Goal: Task Accomplishment & Management: Manage account settings

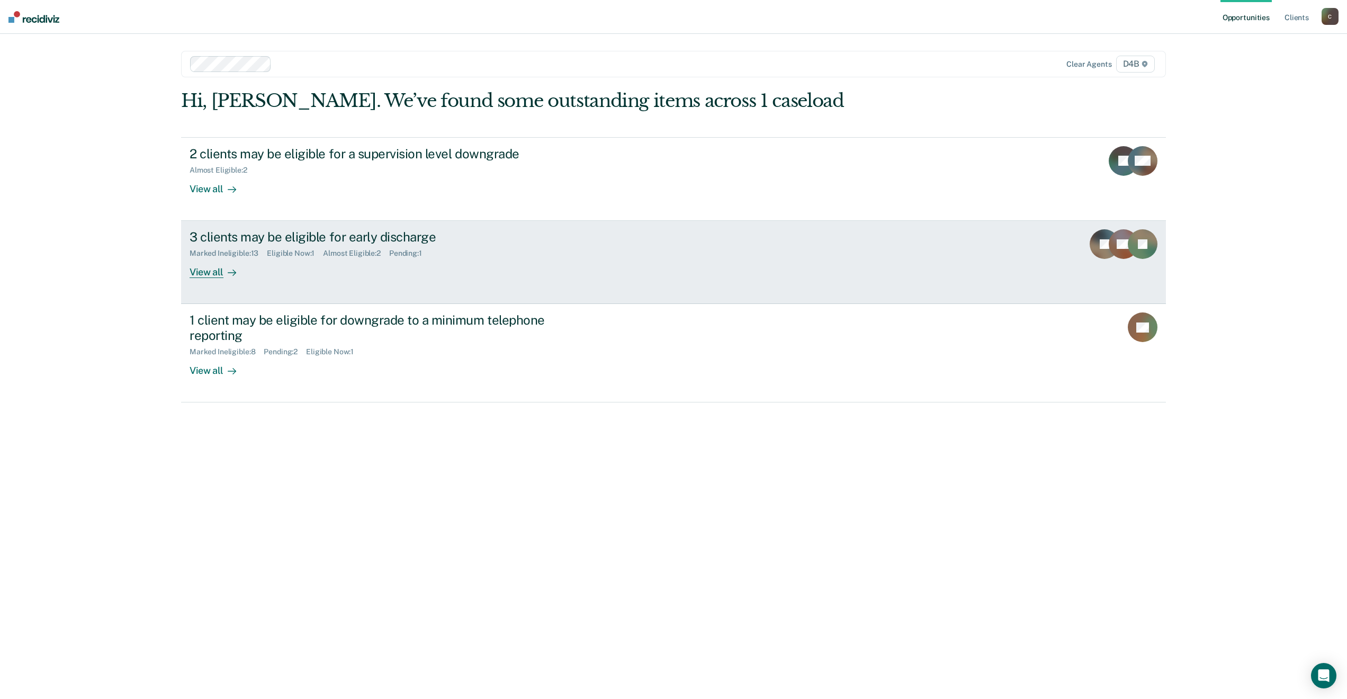
click at [339, 239] on div "3 clients may be eligible for early discharge" at bounding box center [376, 236] width 372 height 15
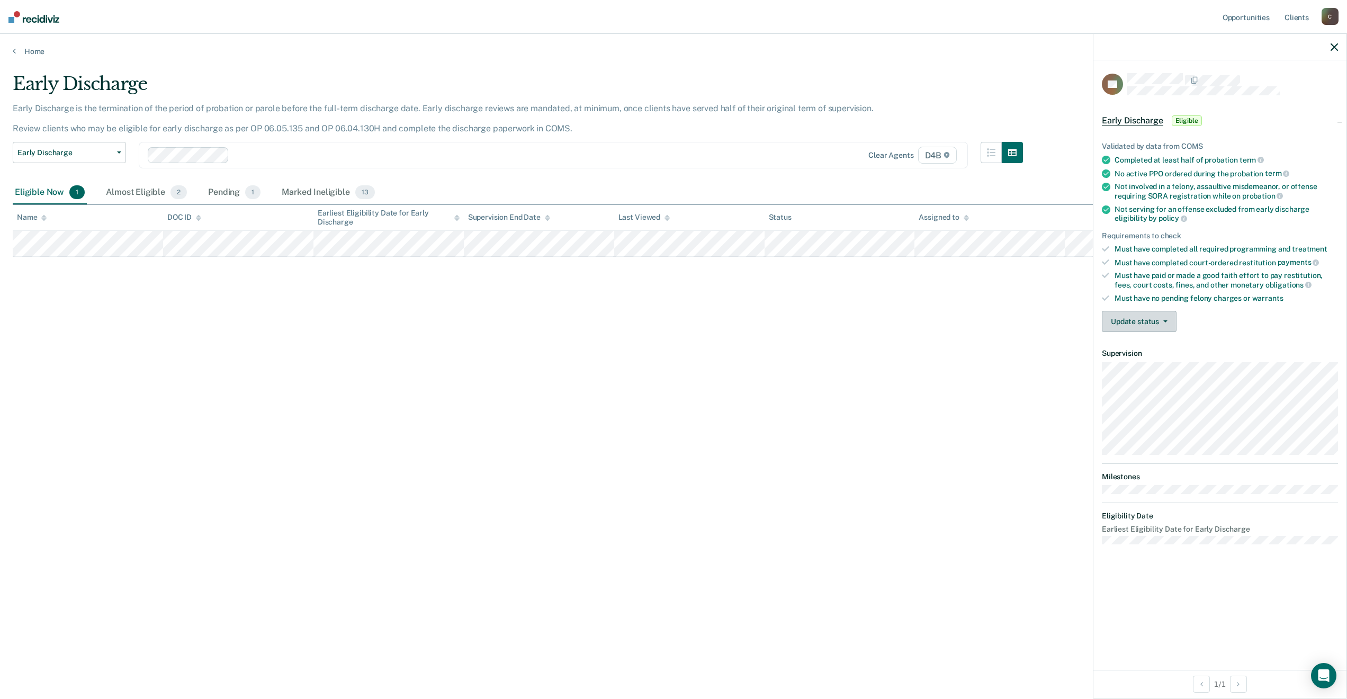
click at [1141, 315] on button "Update status" at bounding box center [1139, 321] width 75 height 21
click at [1141, 368] on button "Mark Ineligible" at bounding box center [1153, 363] width 102 height 17
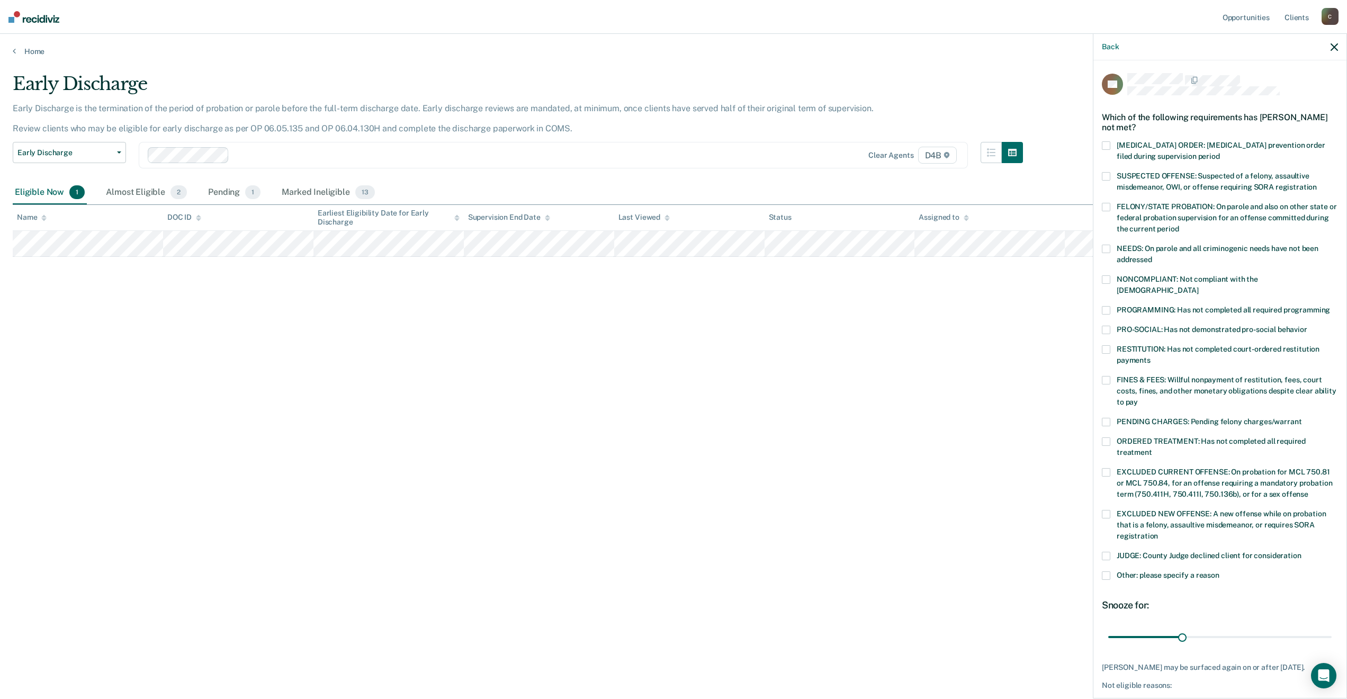
click at [1106, 552] on span at bounding box center [1106, 556] width 8 height 8
drag, startPoint x: 1179, startPoint y: 625, endPoint x: 1342, endPoint y: 612, distance: 163.6
type input "90"
click at [1332, 628] on input "range" at bounding box center [1219, 637] width 223 height 19
click at [1115, 277] on label "NONCOMPLIANT: Not compliant with the [DEMOGRAPHIC_DATA]" at bounding box center [1220, 286] width 236 height 22
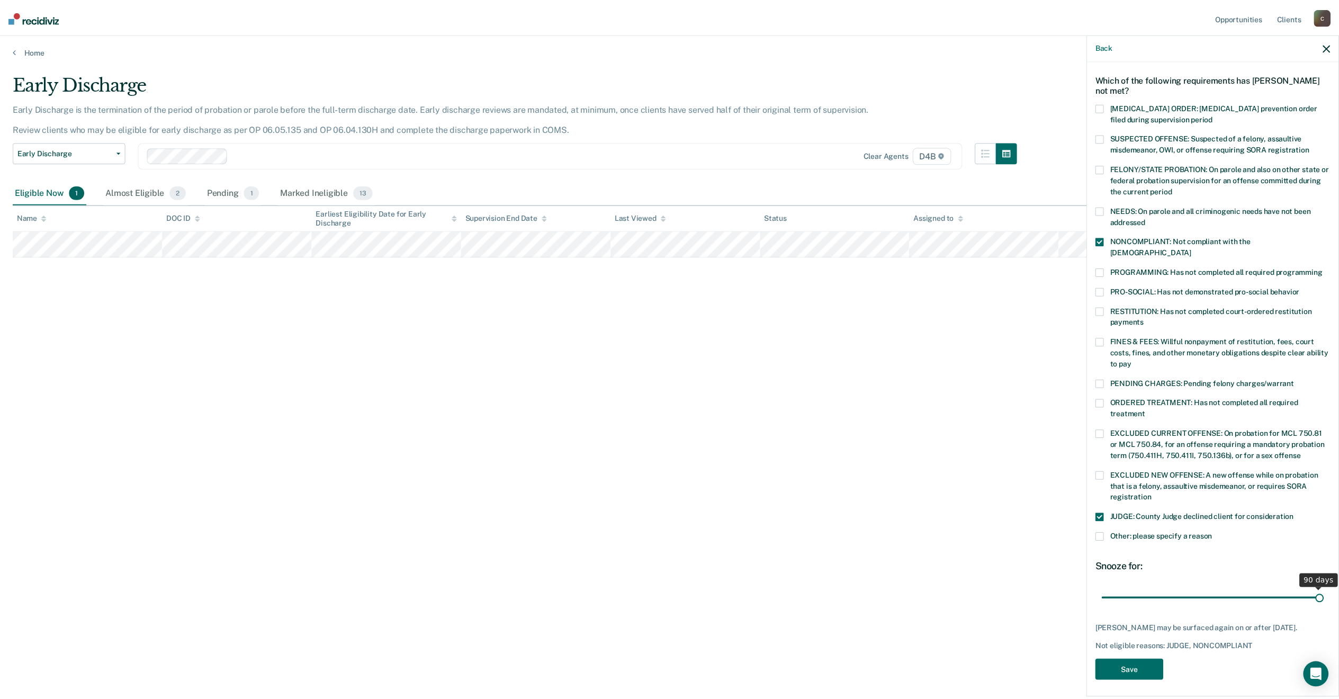
scroll to position [39, 0]
click at [1134, 666] on button "Save" at bounding box center [1136, 670] width 68 height 22
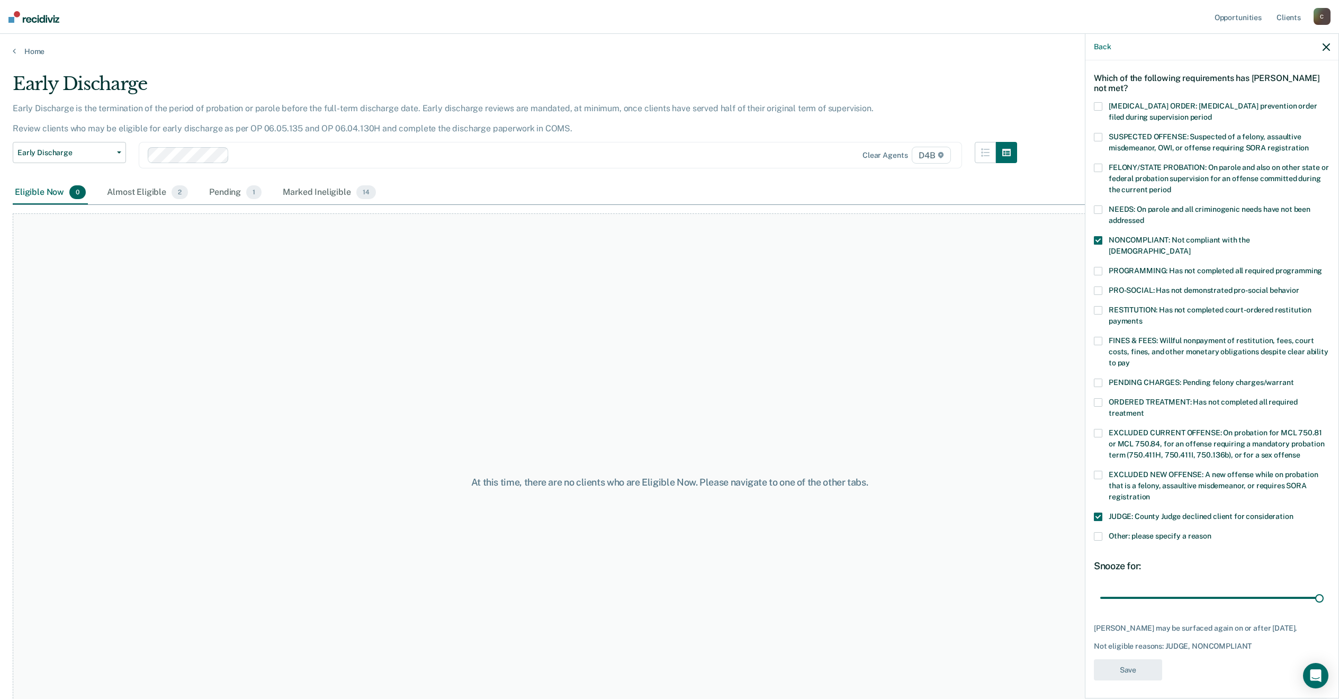
scroll to position [0, 0]
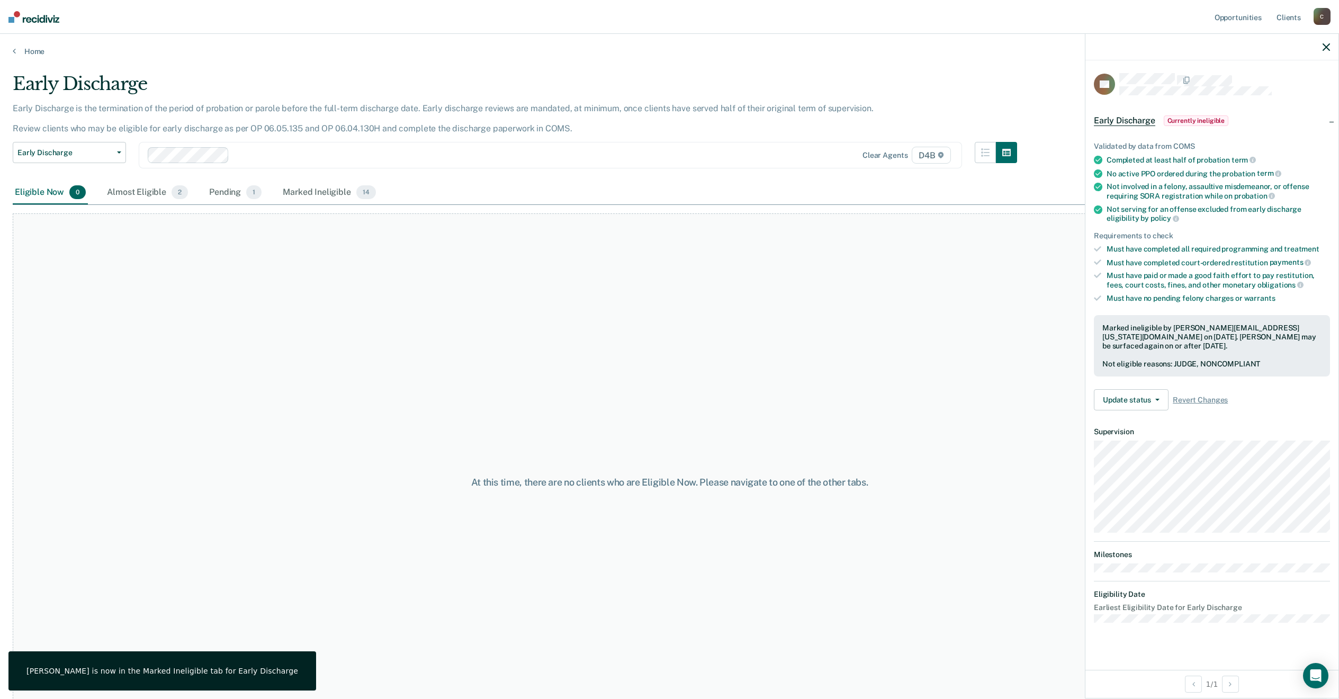
click at [831, 558] on div "At this time, there are no clients who are Eligible Now. Please navigate to one…" at bounding box center [670, 482] width 1314 height 538
